Goal: Contribute content: Contribute content

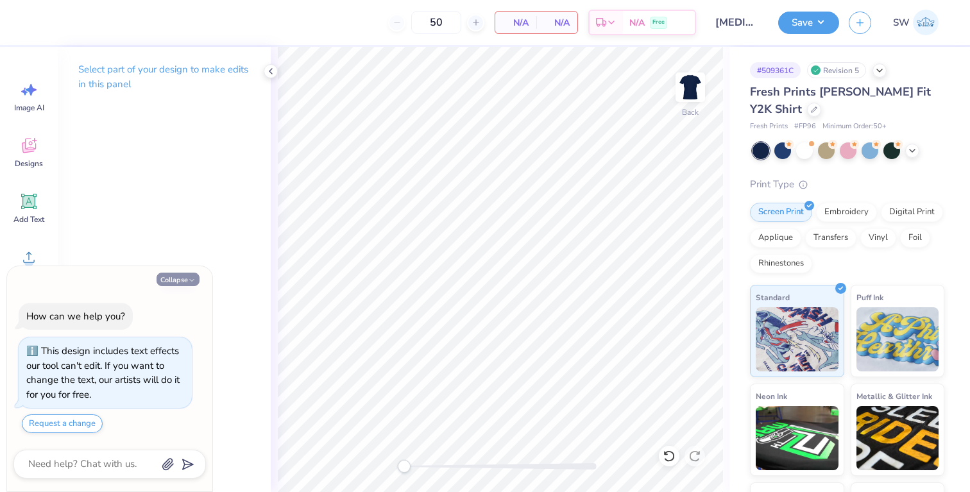
click at [185, 273] on button "Collapse" at bounding box center [178, 279] width 43 height 13
type textarea "x"
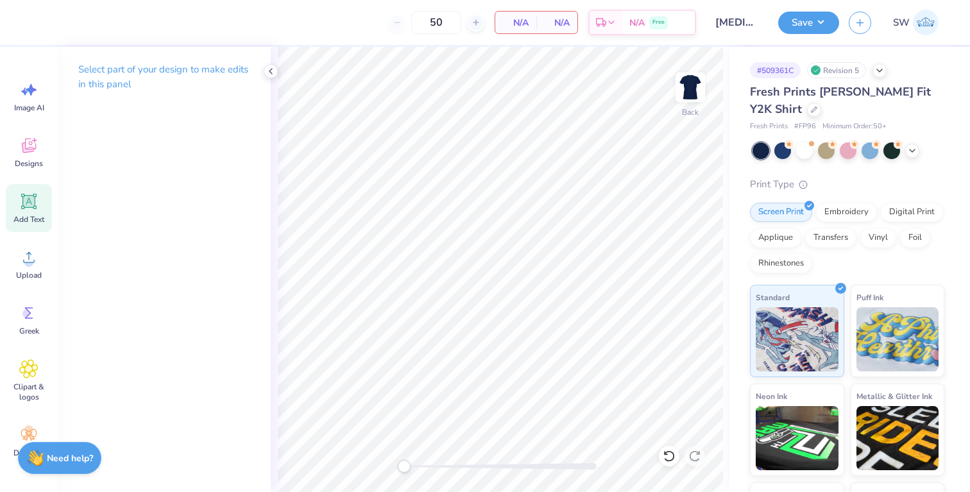
click at [29, 216] on span "Add Text" at bounding box center [28, 219] width 31 height 10
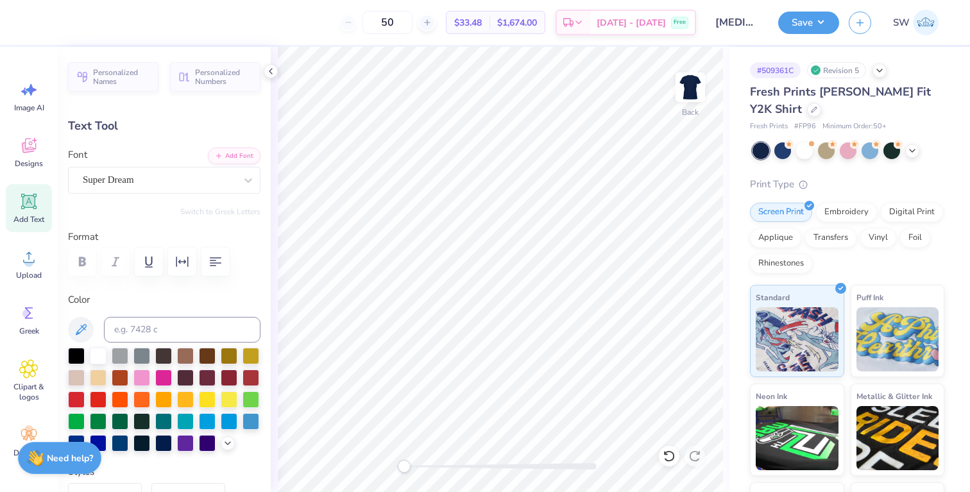
type textarea "s"
type textarea "l"
type textarea "alpha xi delta"
click at [232, 198] on div "Personalized Names Personalized Numbers Text Tool Add Font Font Super Dream Swi…" at bounding box center [164, 269] width 213 height 445
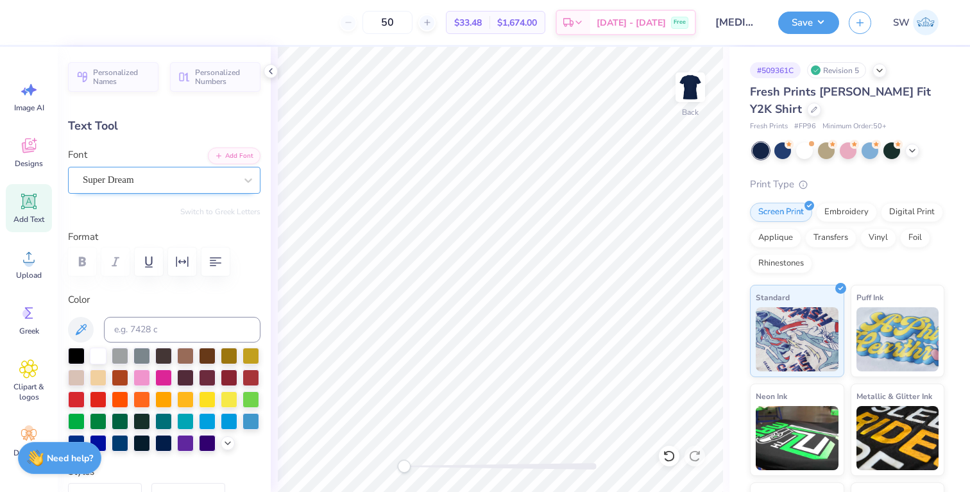
click at [226, 178] on div "Super Dream" at bounding box center [158, 180] width 155 height 20
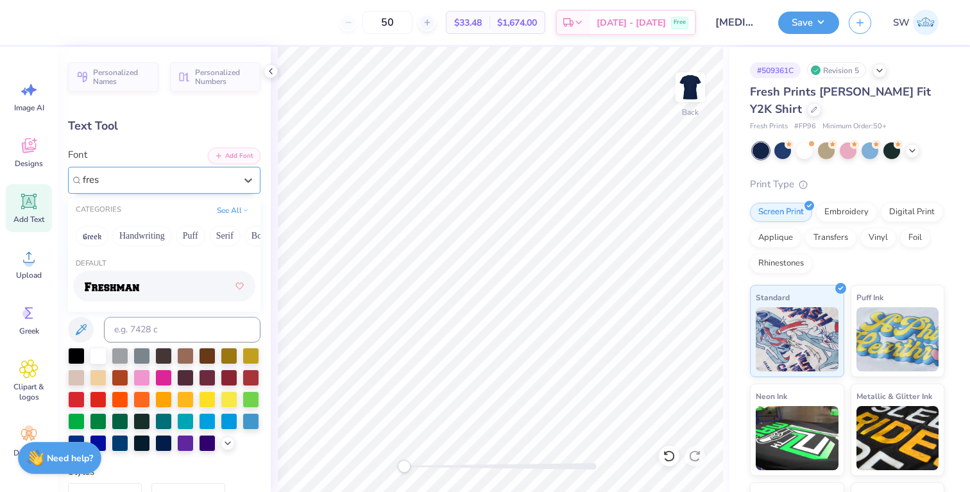
click at [165, 284] on div at bounding box center [164, 286] width 159 height 23
type input "fres"
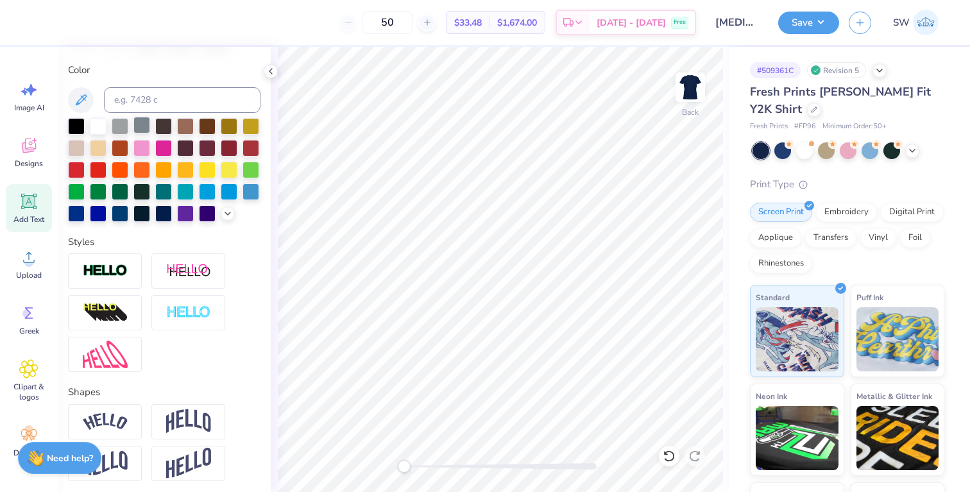
scroll to position [314, 0]
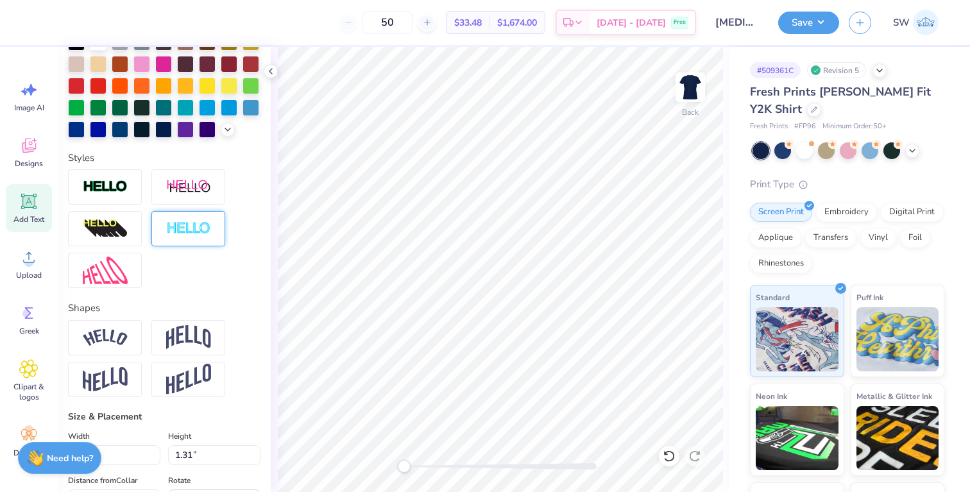
click at [191, 235] on img at bounding box center [188, 228] width 45 height 15
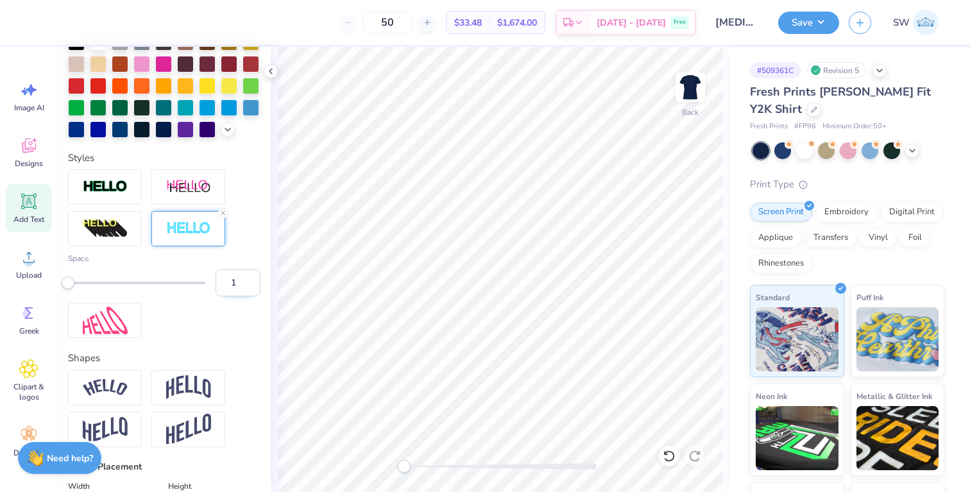
click at [231, 281] on input "1" at bounding box center [238, 282] width 45 height 27
type input "3"
click at [231, 304] on div "Space 3" at bounding box center [164, 253] width 192 height 169
type input "11.65"
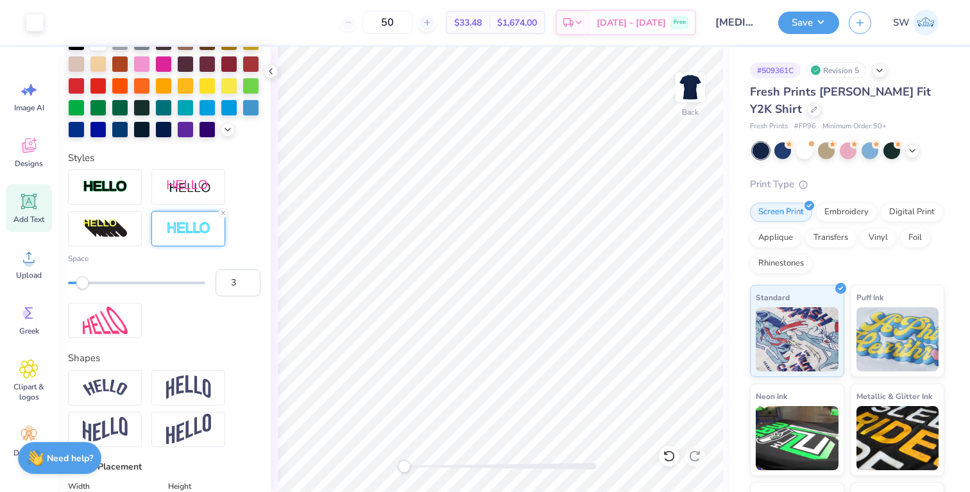
type input "1.06"
type input "9.47"
type input "8.83"
type input "0.81"
type input "3.00"
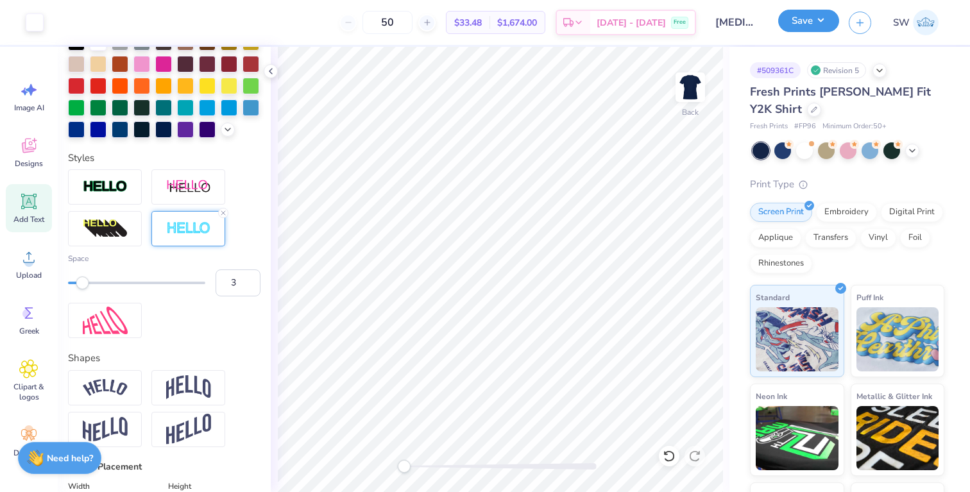
click at [816, 23] on button "Save" at bounding box center [808, 21] width 61 height 22
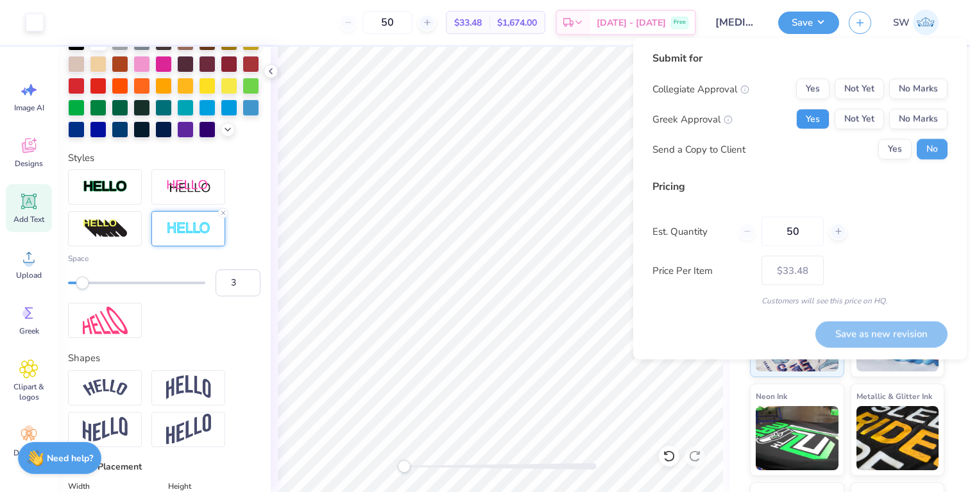
click at [814, 123] on button "Yes" at bounding box center [812, 119] width 33 height 21
click at [922, 83] on button "No Marks" at bounding box center [918, 89] width 58 height 21
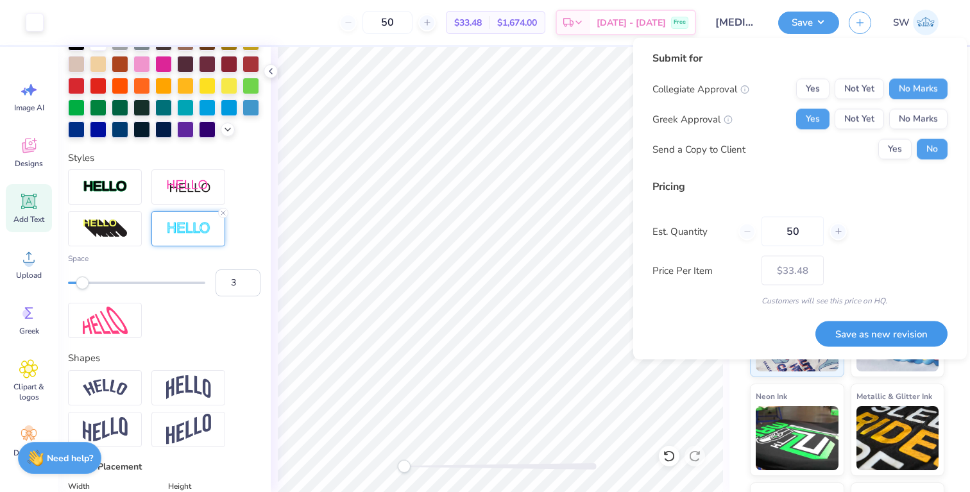
click at [876, 336] on button "Save as new revision" at bounding box center [881, 334] width 132 height 26
type input "$33.48"
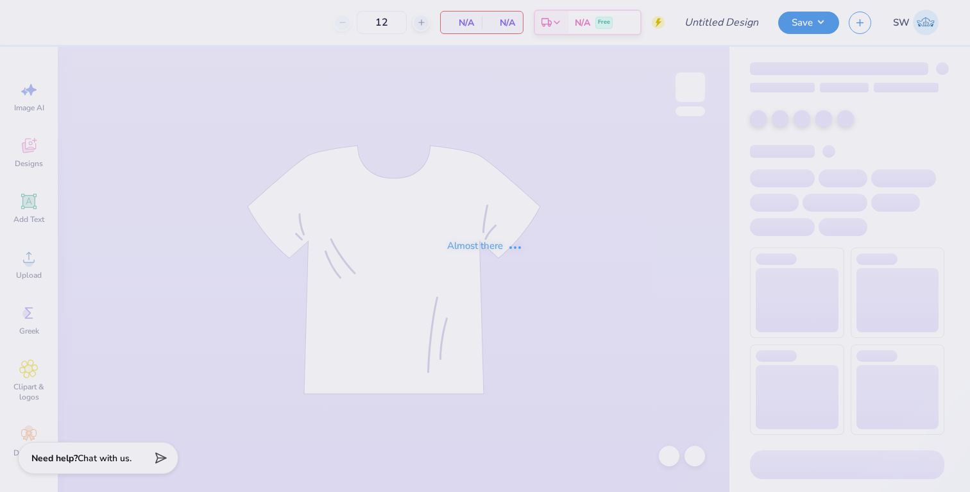
type input "[MEDICAL_DATA] Polka Dot Set"
type input "24"
type input "50"
type input "[MEDICAL_DATA] Polka Dot Set"
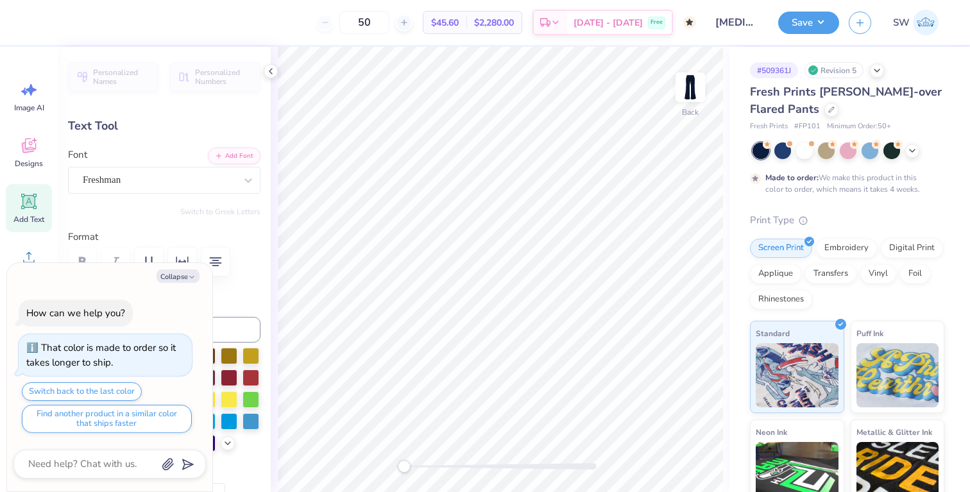
click at [168, 266] on div "Collapse How can we help you? That color is made to order so it takes longer to…" at bounding box center [109, 377] width 205 height 229
click at [171, 274] on button "Collapse" at bounding box center [178, 275] width 43 height 13
type textarea "x"
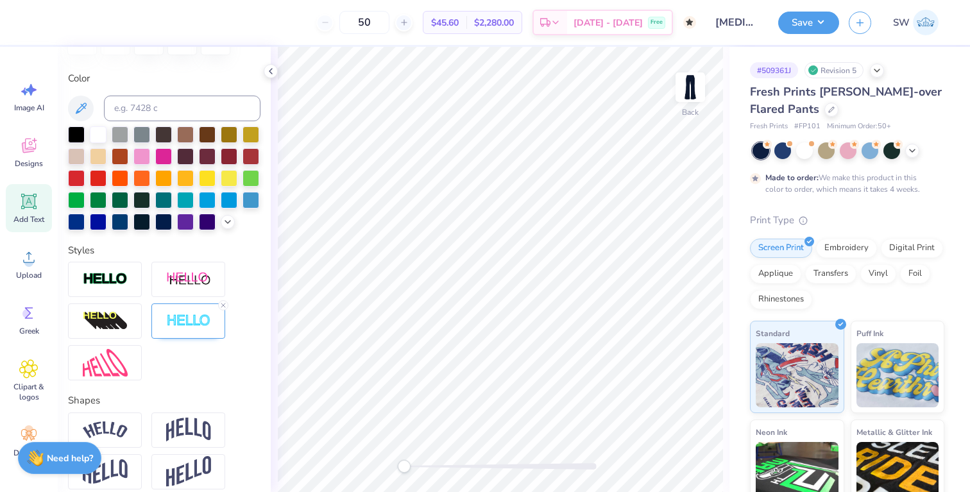
scroll to position [227, 0]
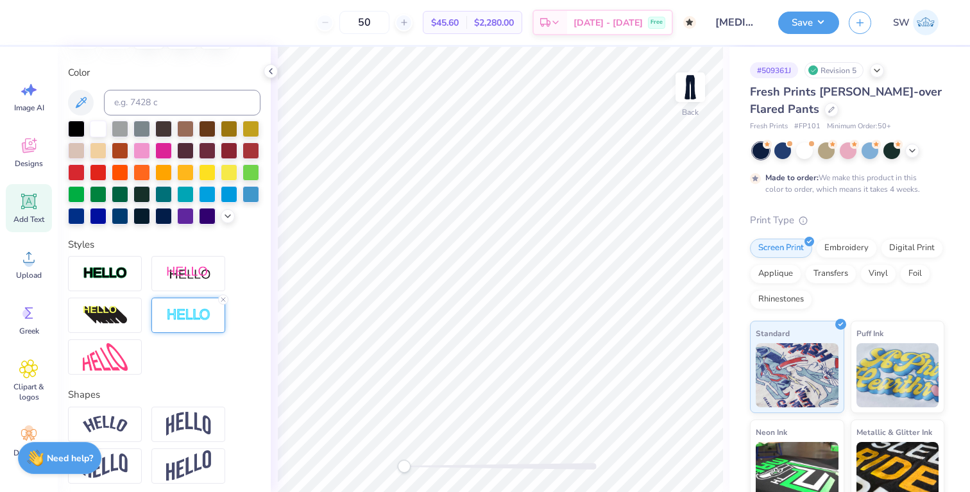
click at [168, 301] on div at bounding box center [188, 315] width 74 height 35
